Goal: Information Seeking & Learning: Learn about a topic

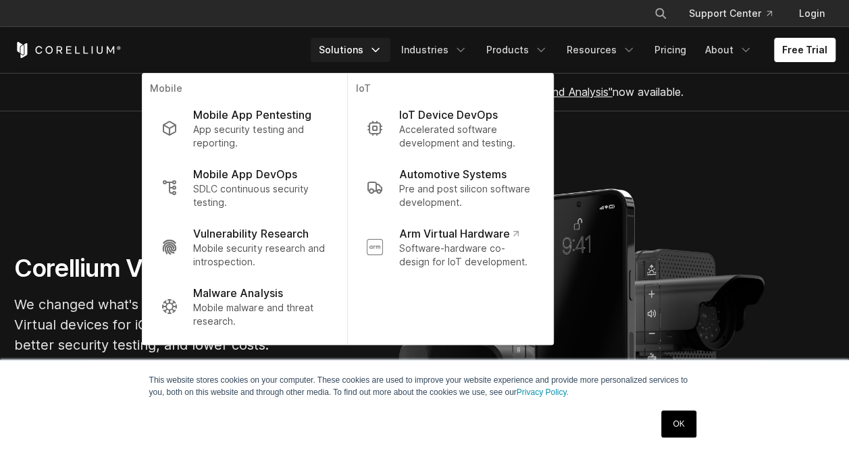
click at [280, 126] on p "App security testing and reporting." at bounding box center [260, 136] width 134 height 27
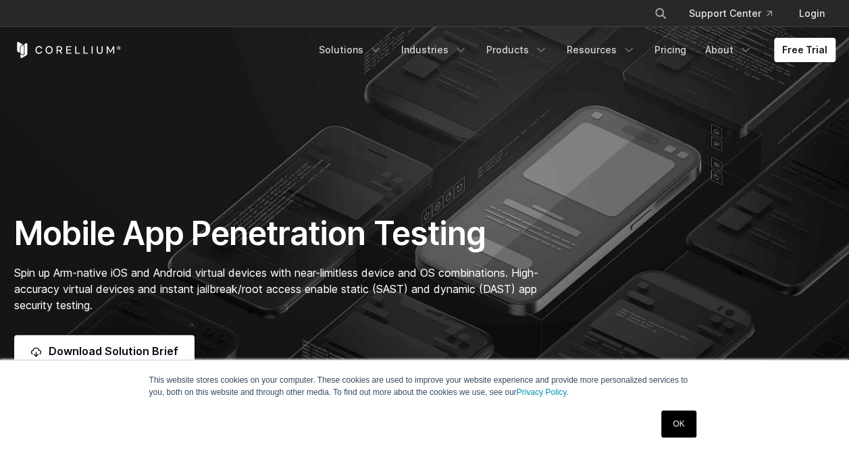
click at [686, 420] on link "OK" at bounding box center [678, 424] width 34 height 27
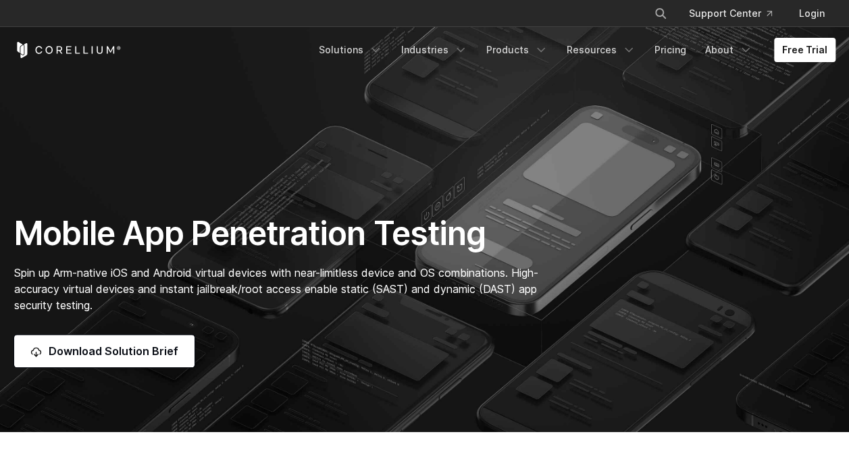
click at [686, 420] on section "Mobile App Penetration Testing Spin up Arm-native iOS and Android virtual devic…" at bounding box center [424, 216] width 849 height 432
drag, startPoint x: 686, startPoint y: 420, endPoint x: 504, endPoint y: 231, distance: 262.3
click at [501, 312] on section "Mobile App Penetration Testing Spin up Arm-native iOS and Android virtual devic…" at bounding box center [424, 216] width 849 height 432
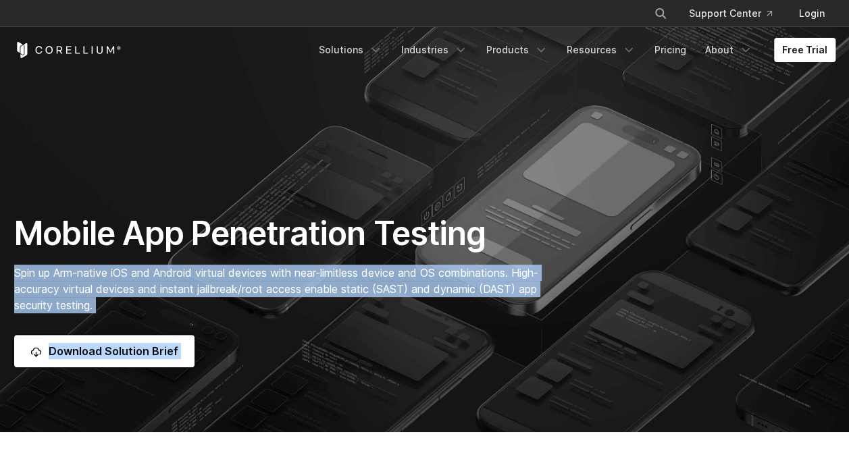
drag, startPoint x: 504, startPoint y: 231, endPoint x: 445, endPoint y: 244, distance: 60.2
click at [445, 244] on h1 "Mobile App Penetration Testing" at bounding box center [283, 233] width 538 height 41
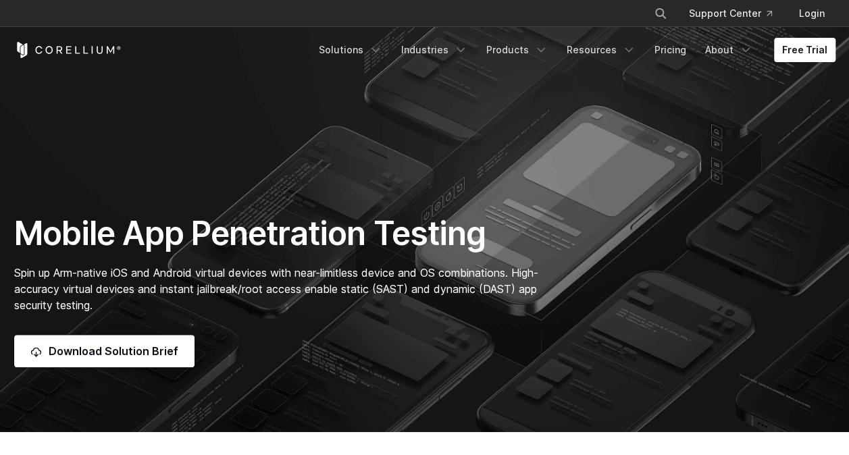
click at [437, 293] on span "Spin up Arm-native iOS and Android virtual devices with near-limitless device a…" at bounding box center [276, 289] width 524 height 46
click at [542, 54] on icon "Navigation Menu" at bounding box center [541, 50] width 14 height 14
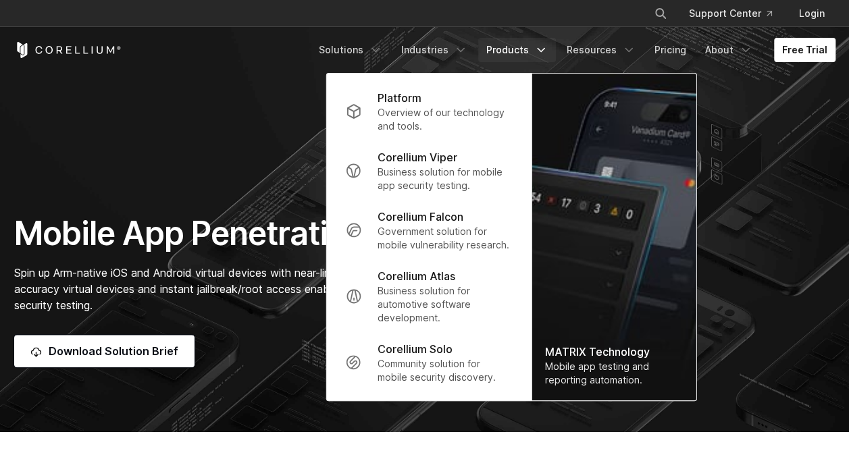
click at [199, 193] on section "Mobile App Penetration Testing Spin up Arm-native iOS and Android virtual devic…" at bounding box center [424, 216] width 849 height 432
